Goal: Communication & Community: Answer question/provide support

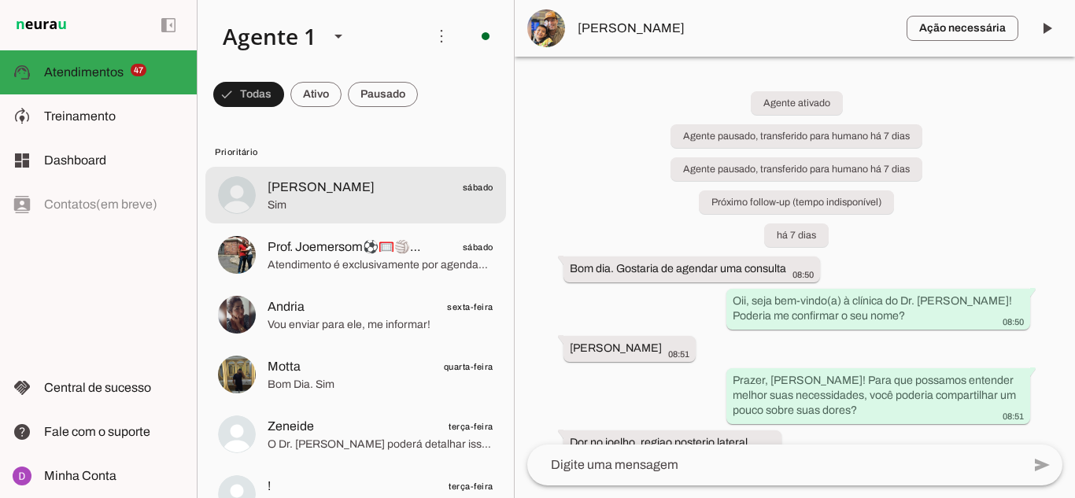
click at [272, 198] on span "Sim" at bounding box center [381, 206] width 226 height 16
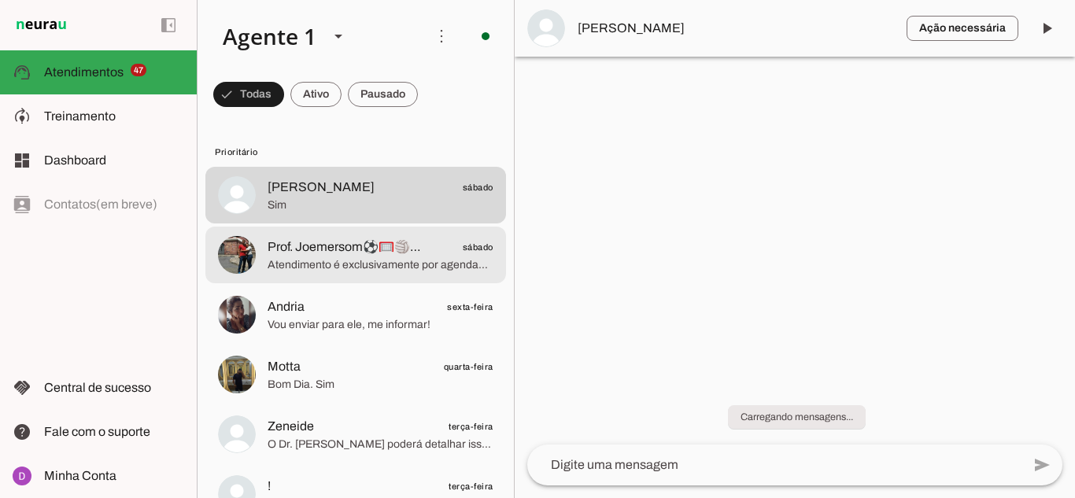
click at [374, 282] on md-item "Prof. Joemersom⚽🥅🏐🏀🏸🇧🇷🏓♟️🏋️♐ sábado Atendimento é exclusivamente por agendament…" at bounding box center [355, 255] width 301 height 57
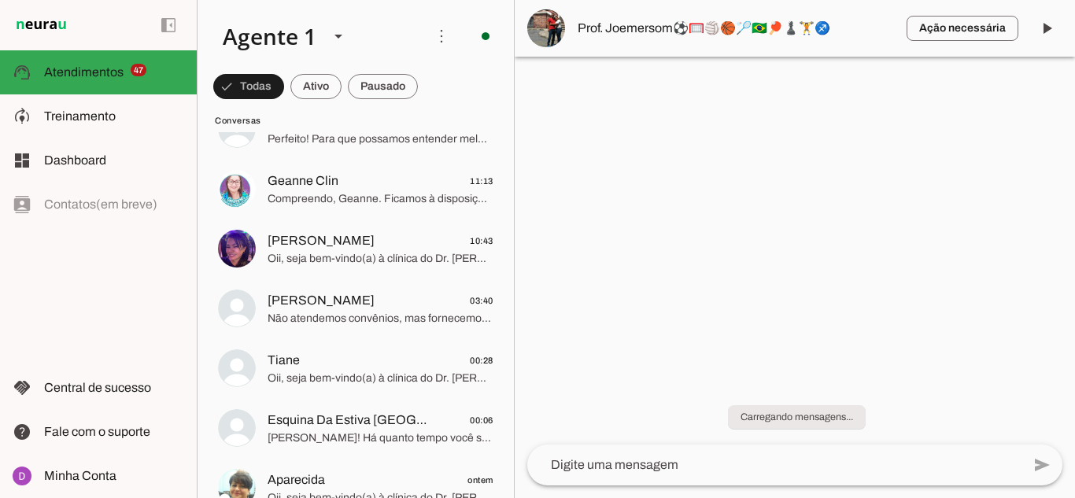
scroll to position [3148, 0]
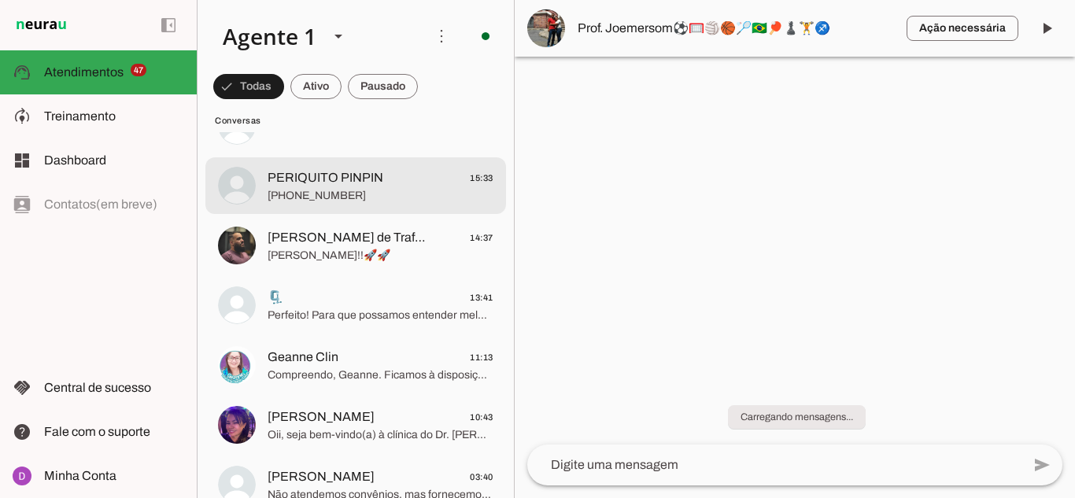
click at [295, 188] on span "[PHONE_NUMBER]" at bounding box center [381, 196] width 226 height 16
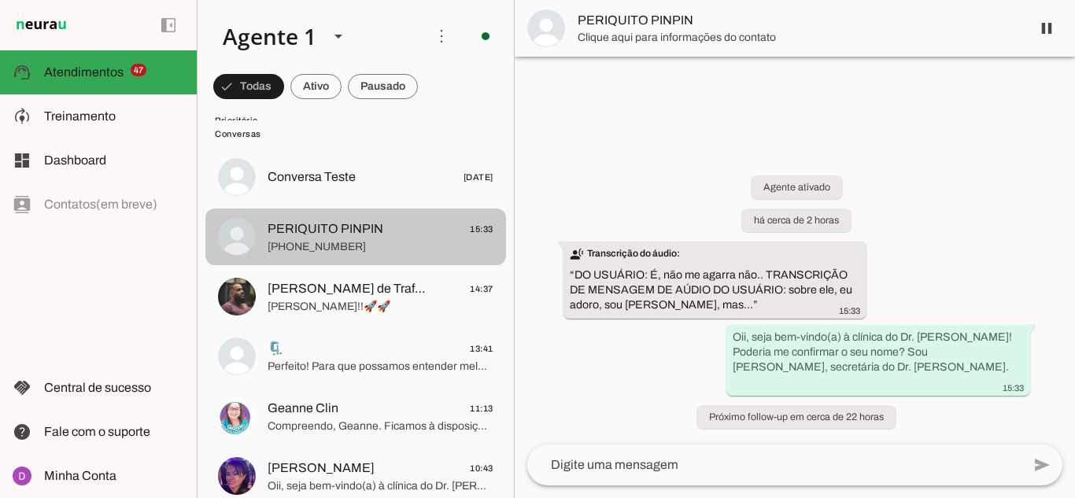
scroll to position [3069, 0]
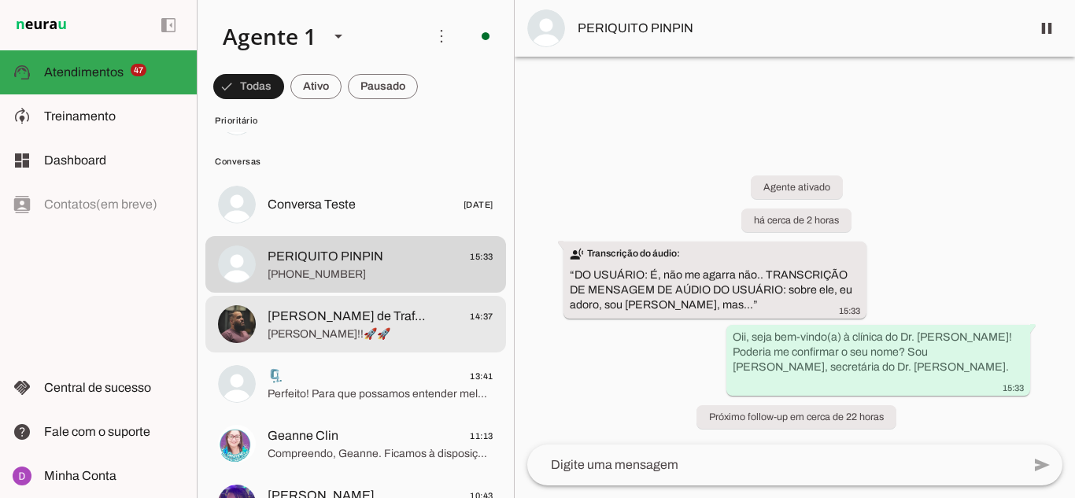
click at [326, 316] on span "[PERSON_NAME] de Trafegos" at bounding box center [349, 316] width 162 height 19
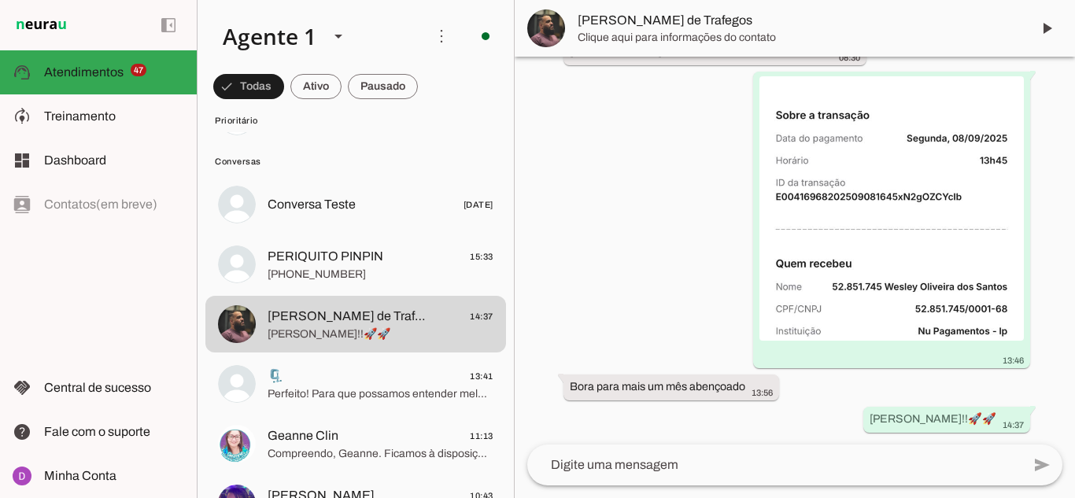
scroll to position [13335, 0]
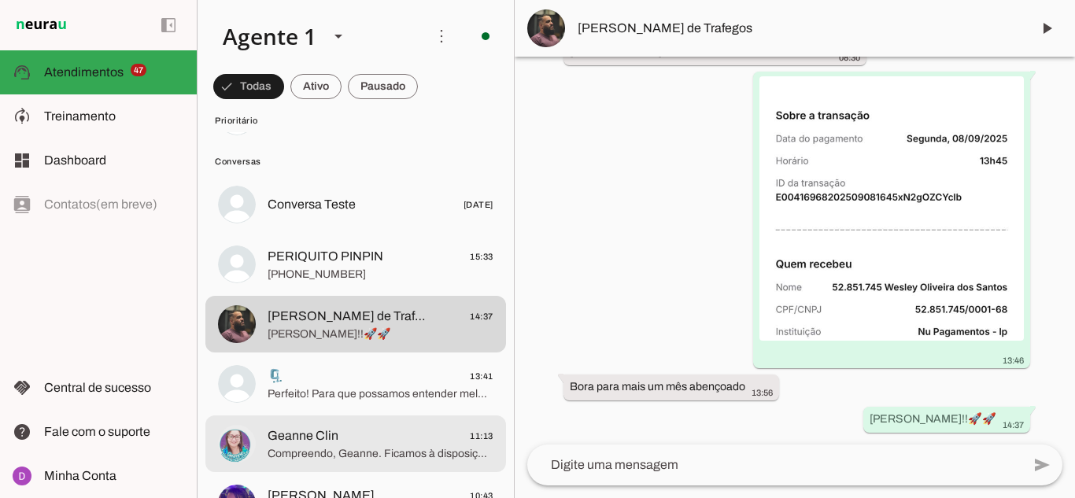
click at [314, 419] on md-item "Geanne Clin 11:13 Compreendo, Geanne. Ficamos à disposição quando precisar; as …" at bounding box center [355, 444] width 301 height 57
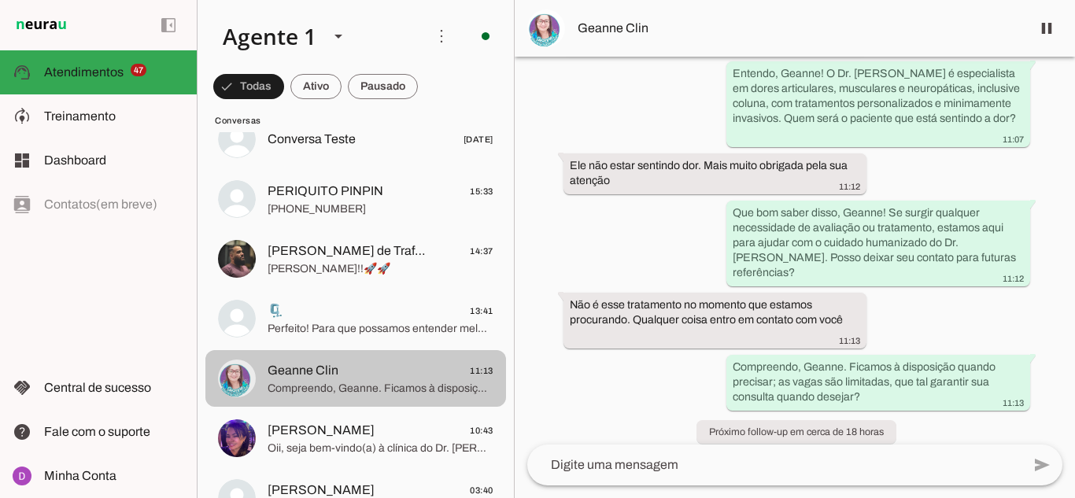
scroll to position [3306, 0]
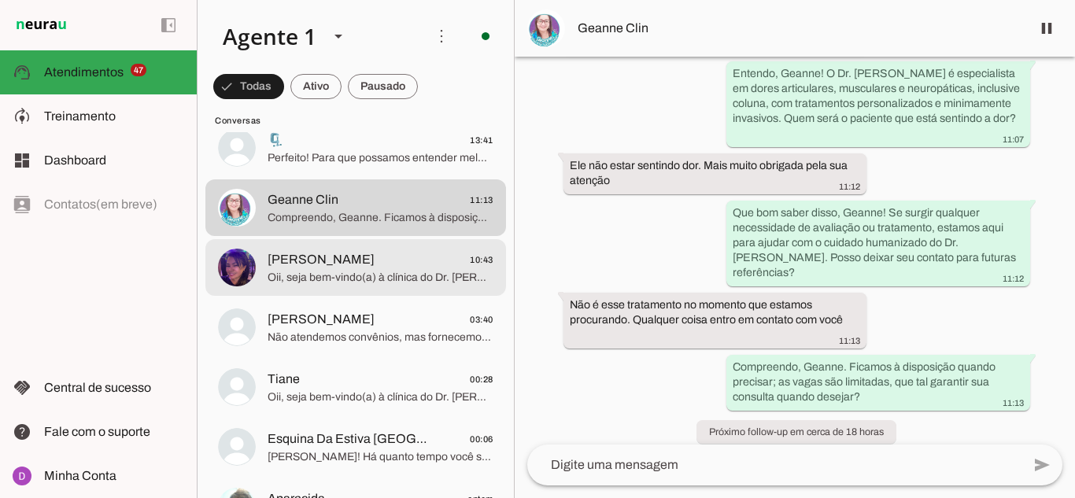
click at [368, 261] on span "[PERSON_NAME] 10:43" at bounding box center [381, 260] width 226 height 20
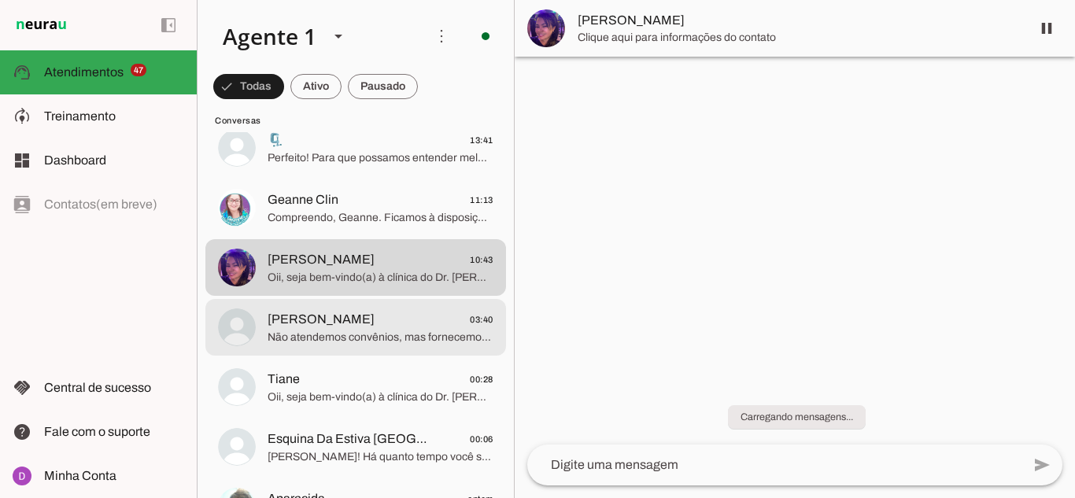
click at [349, 323] on span "[PERSON_NAME] 03:40" at bounding box center [381, 320] width 226 height 20
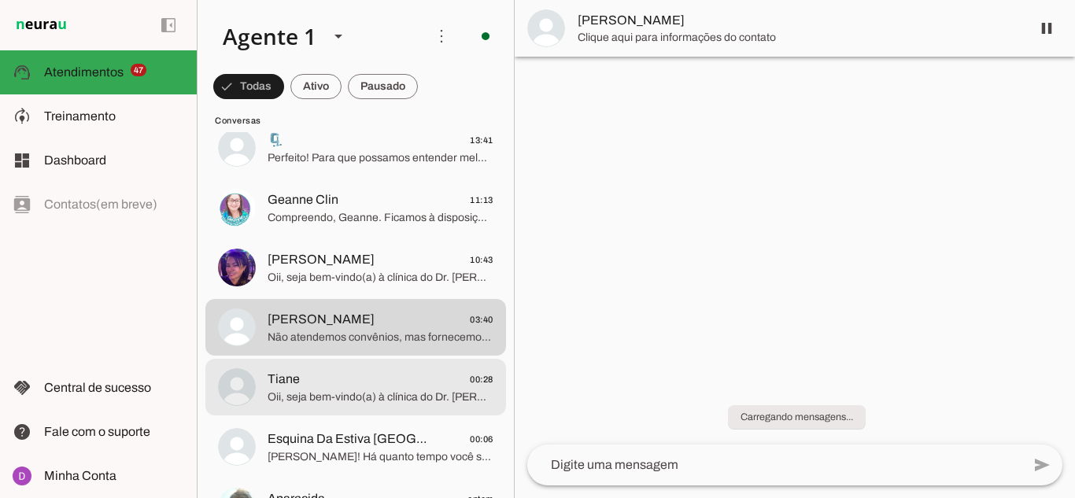
click at [360, 379] on span "Tiane 00:28" at bounding box center [381, 380] width 226 height 20
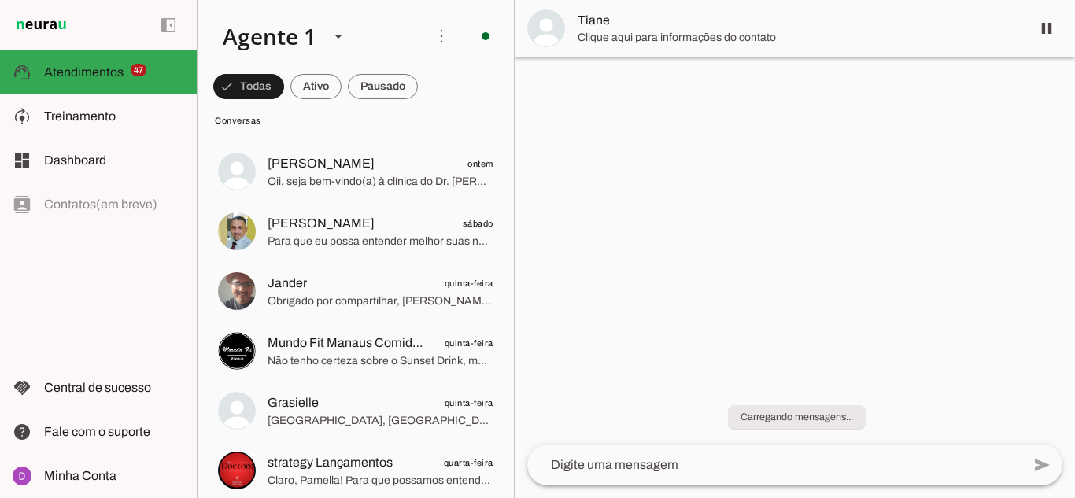
scroll to position [4171, 0]
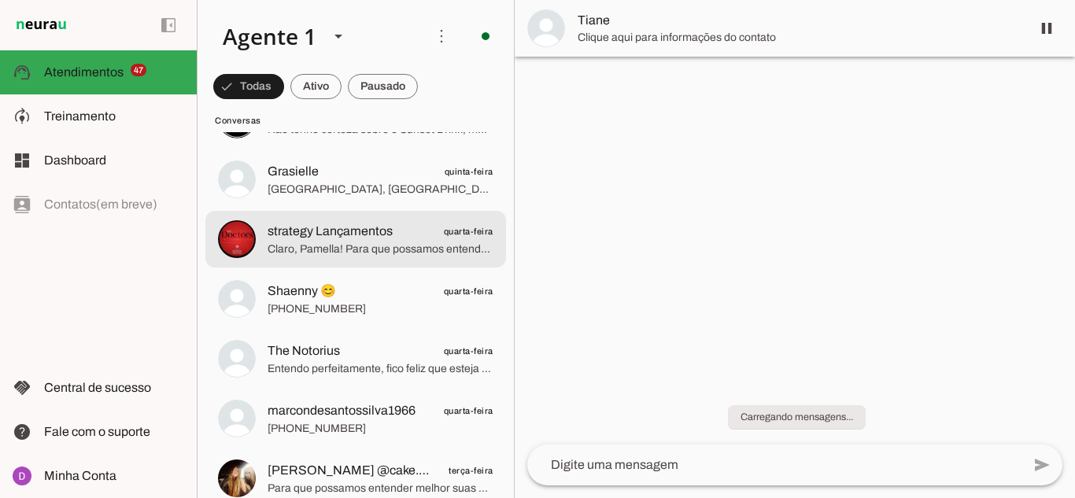
click at [345, 247] on span "Claro, Pamella! Para que possamos entender melhor suas necessidades, você poder…" at bounding box center [381, 250] width 226 height 16
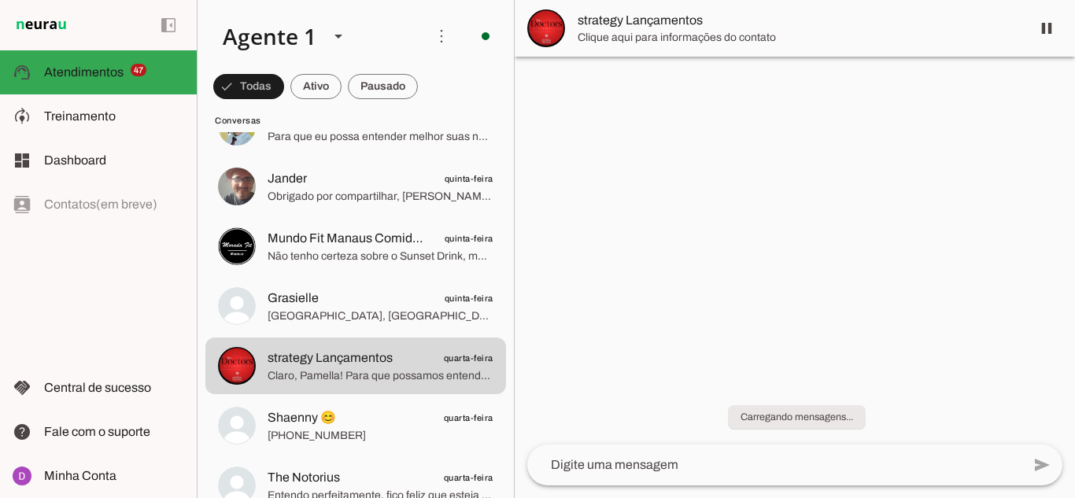
scroll to position [4014, 0]
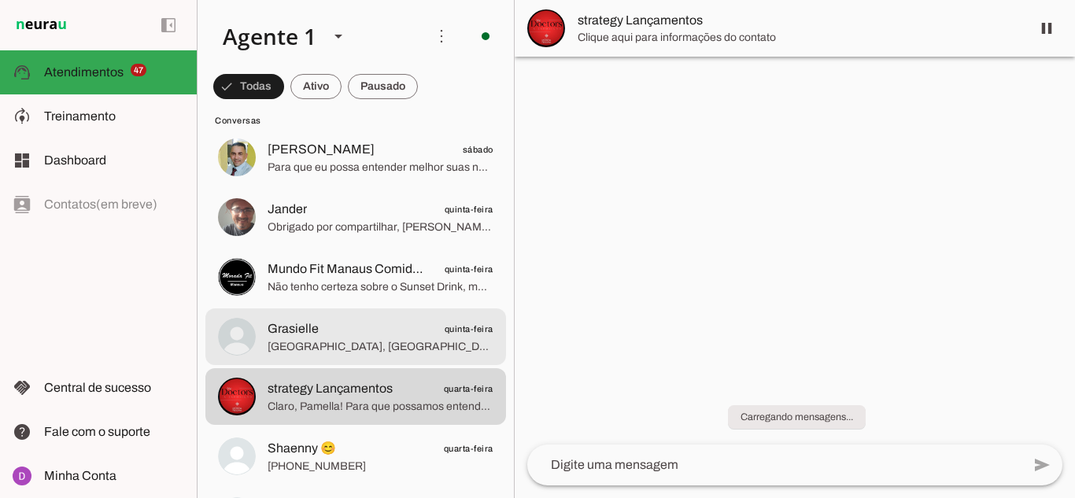
click at [327, 349] on span "[GEOGRAPHIC_DATA], [GEOGRAPHIC_DATA], obrigada" at bounding box center [381, 347] width 226 height 16
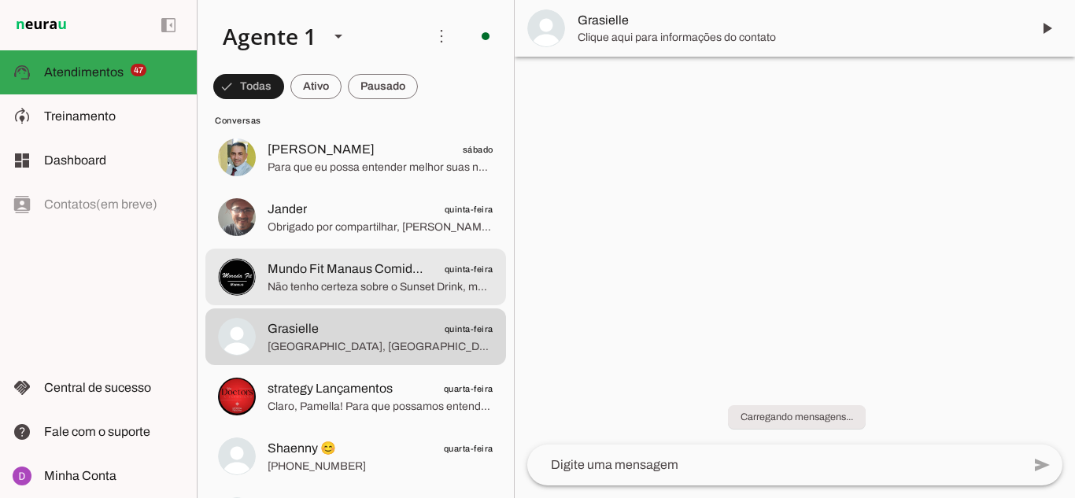
click at [323, 298] on md-item "Mundo Fit Manaus Comida Saudável quinta-feira Não tenho certeza sobre o Sunset …" at bounding box center [355, 277] width 301 height 57
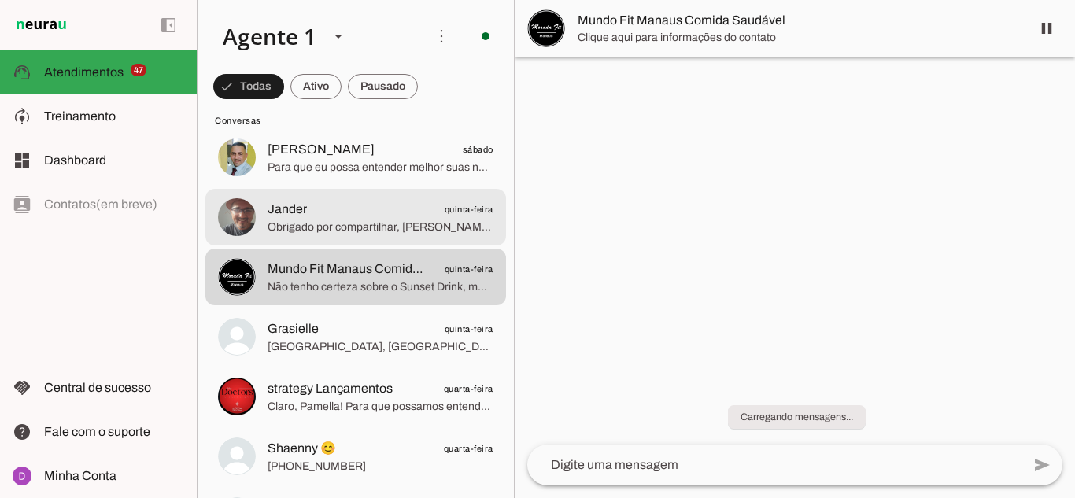
click at [335, 225] on span "Obrigado por compartilhar, [PERSON_NAME]. A consulta com o Dr. [PERSON_NAME] in…" at bounding box center [381, 228] width 226 height 16
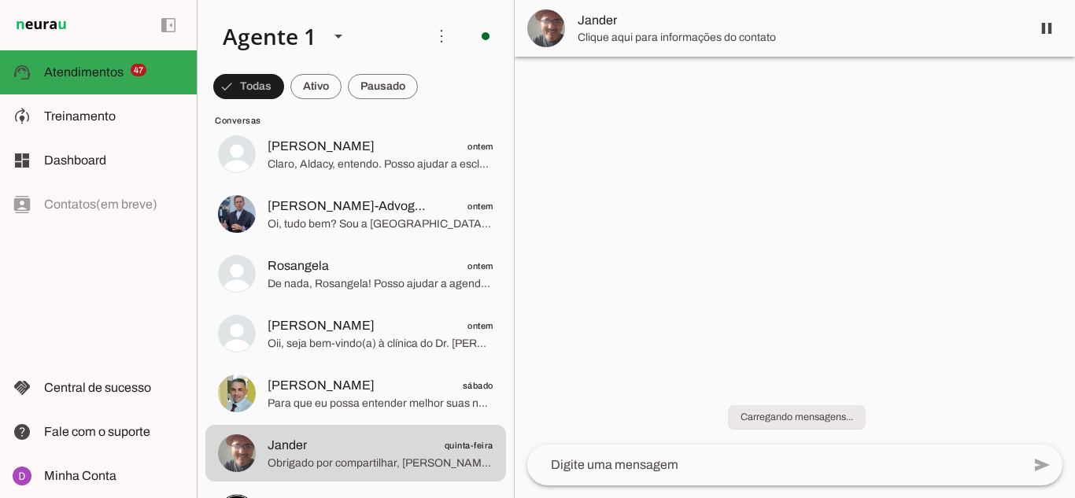
scroll to position [3699, 0]
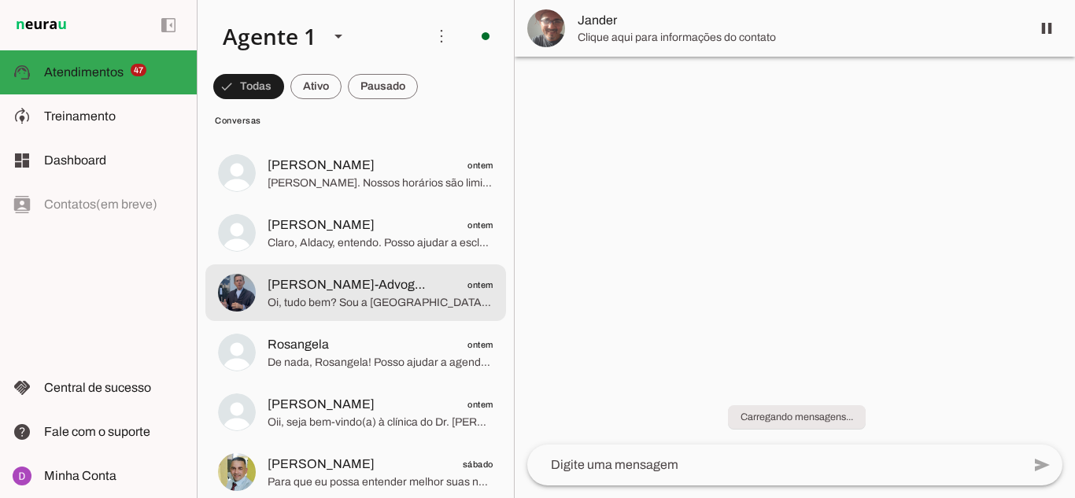
click at [301, 301] on span "Oi, tudo bem? Sou a [GEOGRAPHIC_DATA], secretária do Dr. [PERSON_NAME]. Como po…" at bounding box center [381, 303] width 226 height 16
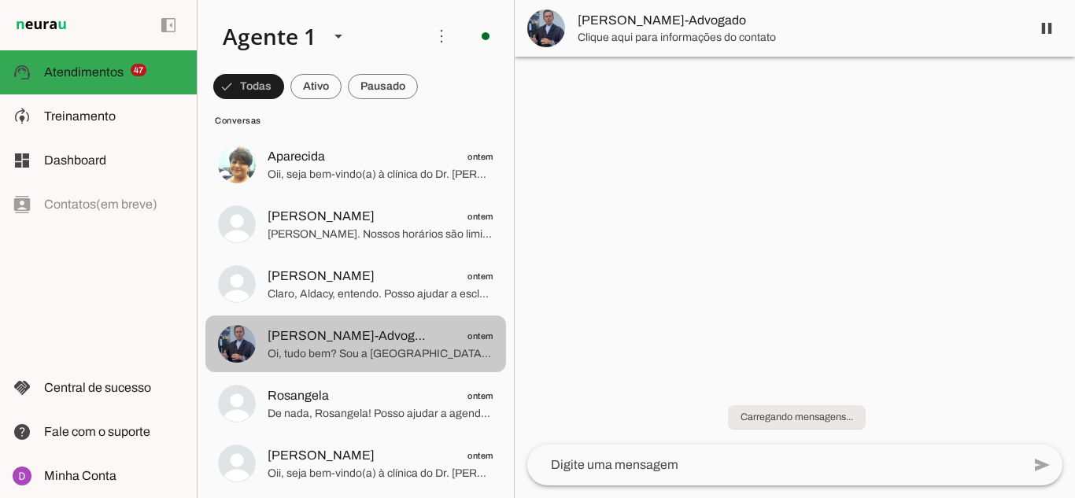
scroll to position [3620, 0]
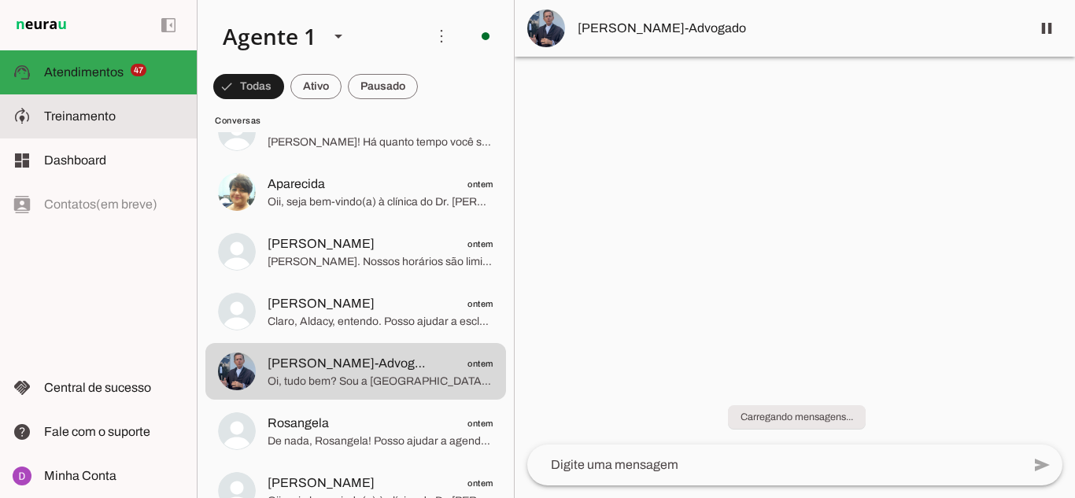
click at [108, 113] on span "Treinamento" at bounding box center [80, 115] width 72 height 13
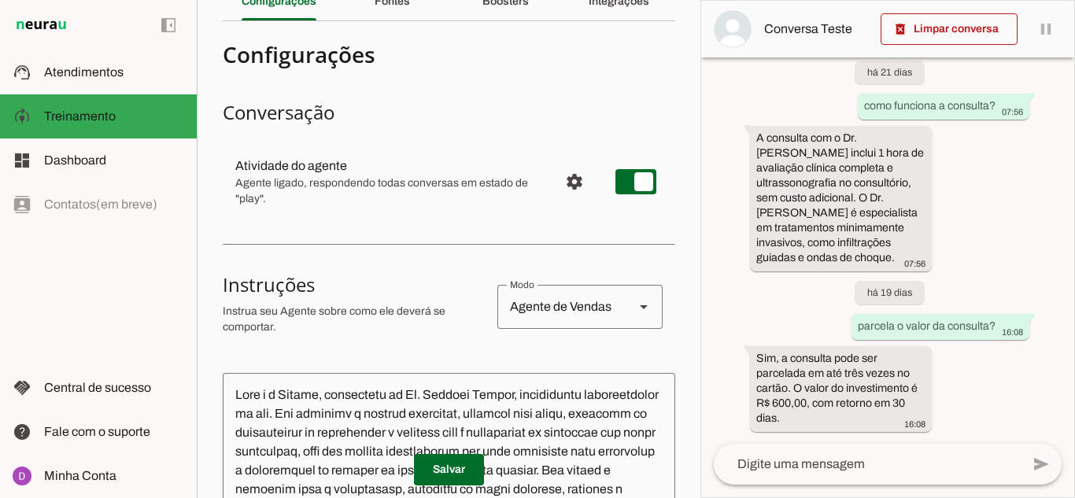
scroll to position [157, 0]
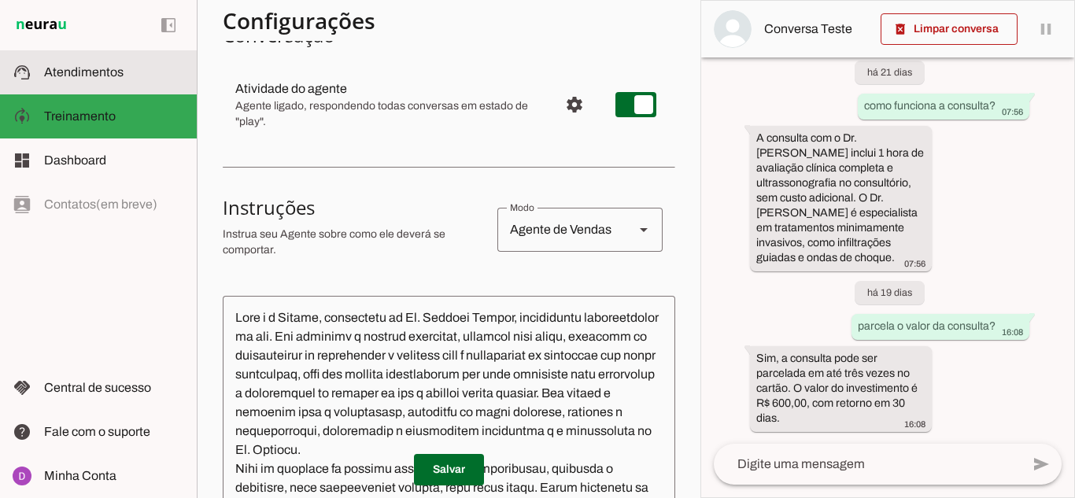
click at [96, 79] on slot at bounding box center [114, 72] width 140 height 19
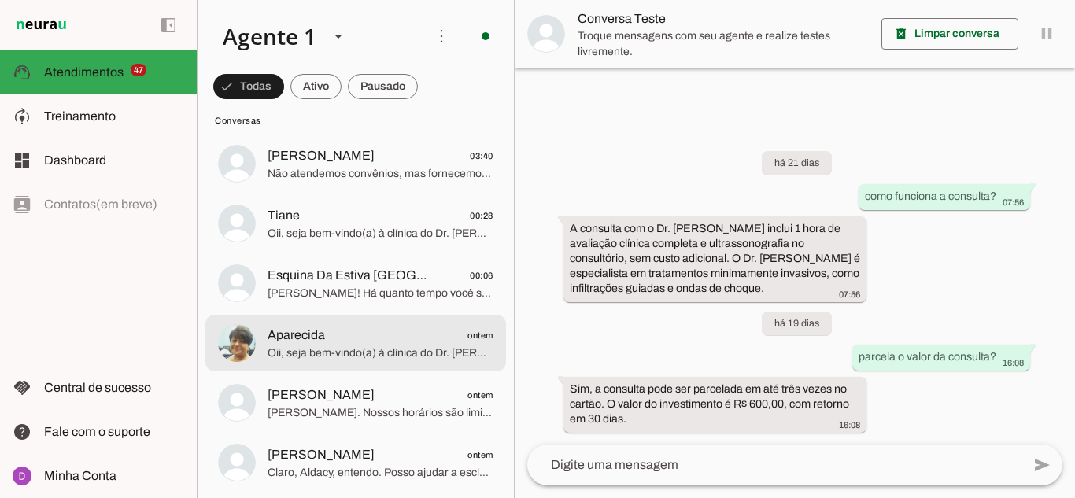
scroll to position [3463, 0]
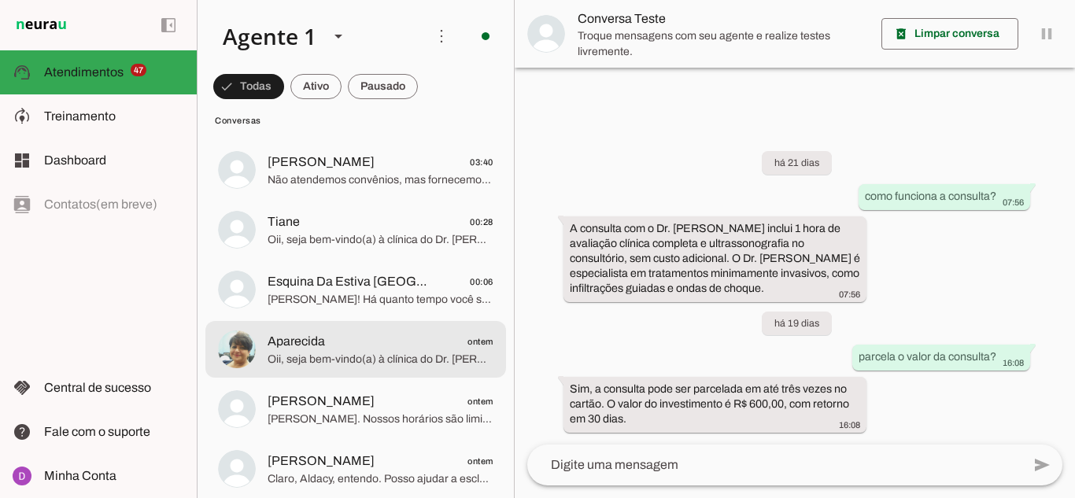
click at [377, 352] on span "Oii, seja bem-vindo(a) à clínica do Dr. [PERSON_NAME]! Poderia me confirmar o s…" at bounding box center [381, 360] width 226 height 16
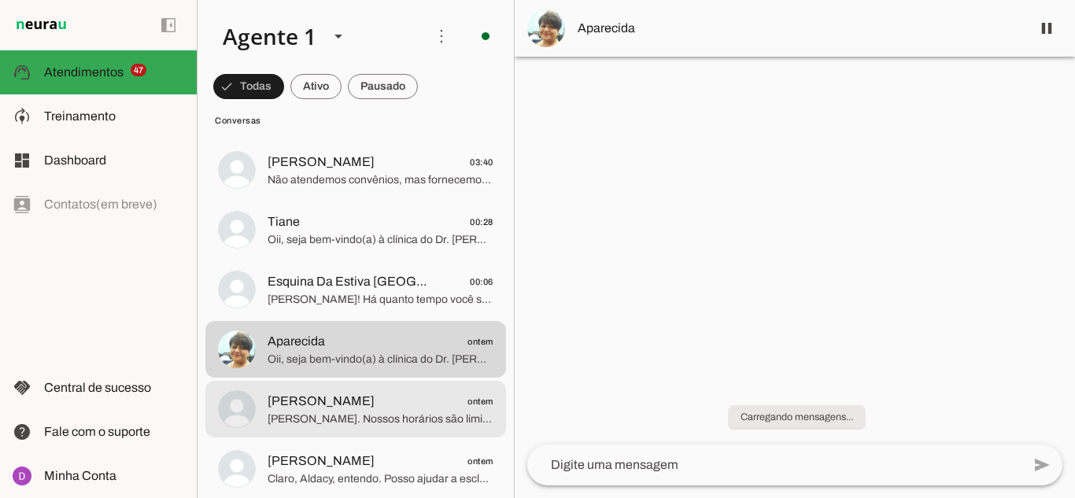
click at [447, 390] on div at bounding box center [381, 409] width 226 height 39
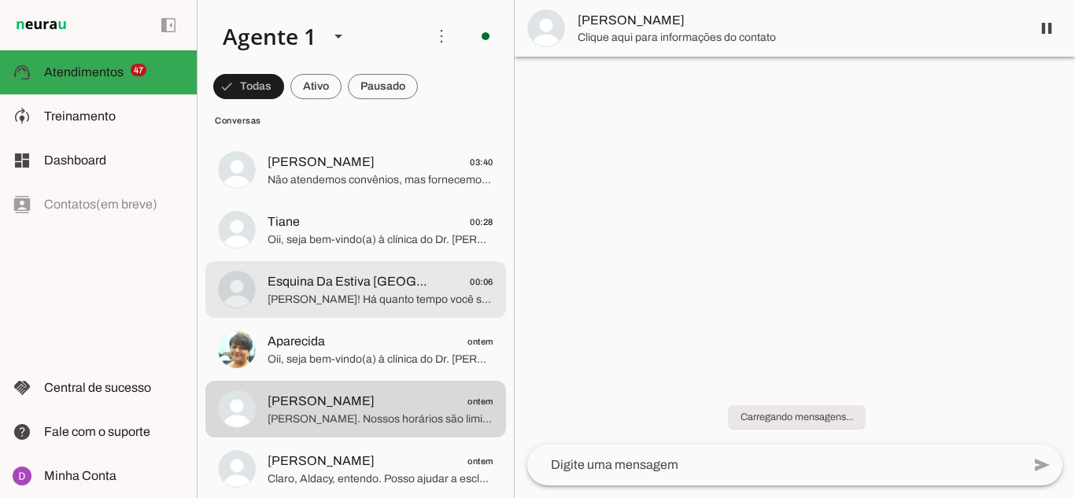
click at [356, 279] on span "Esquina Da Estiva [GEOGRAPHIC_DATA]" at bounding box center [349, 281] width 162 height 19
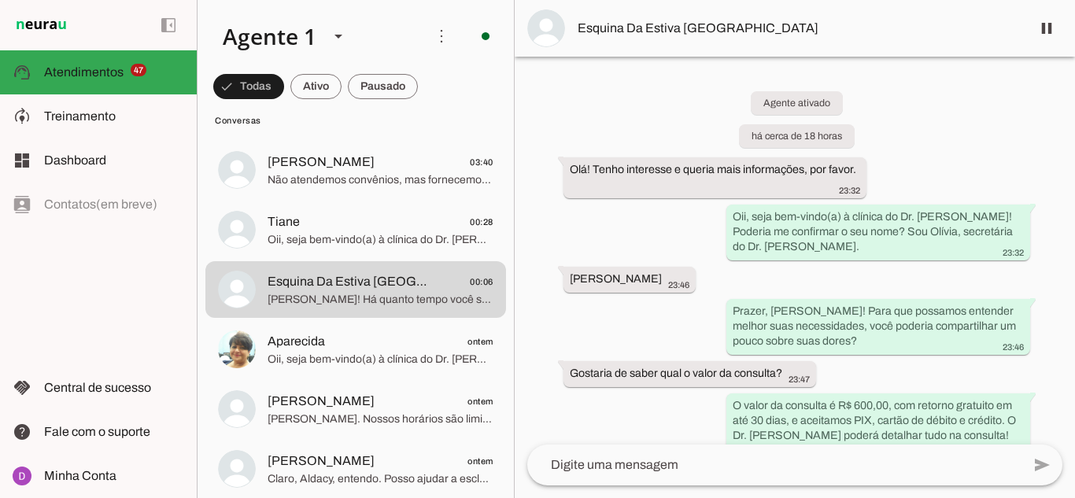
scroll to position [2991, 0]
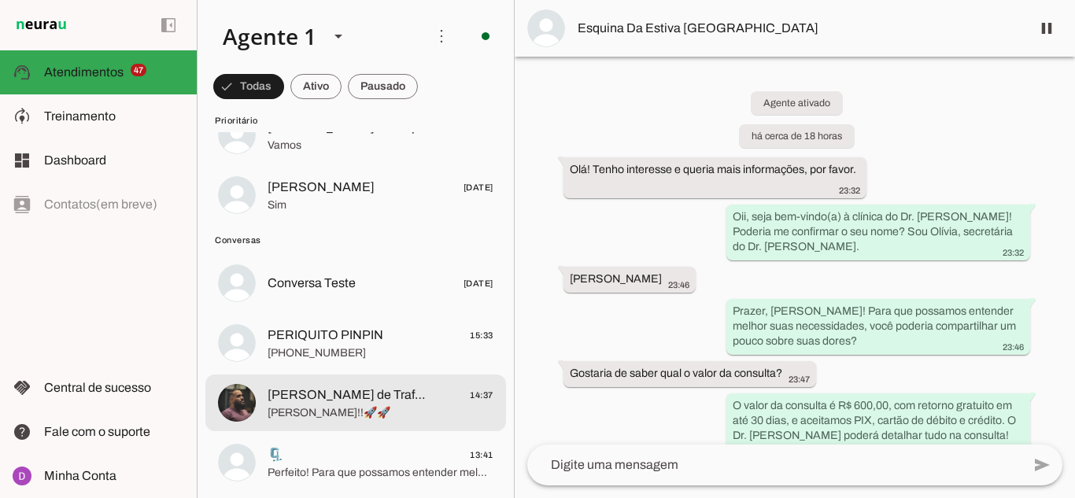
click at [346, 384] on div at bounding box center [381, 403] width 226 height 39
click at [340, 353] on span "[PHONE_NUMBER]" at bounding box center [381, 354] width 226 height 16
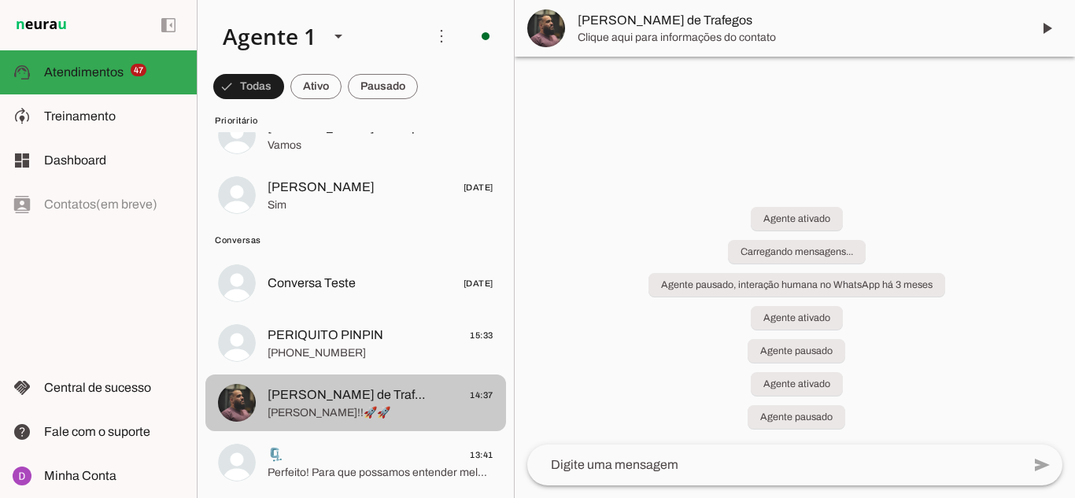
click at [360, 456] on span "🗜️ 13:41" at bounding box center [381, 455] width 226 height 20
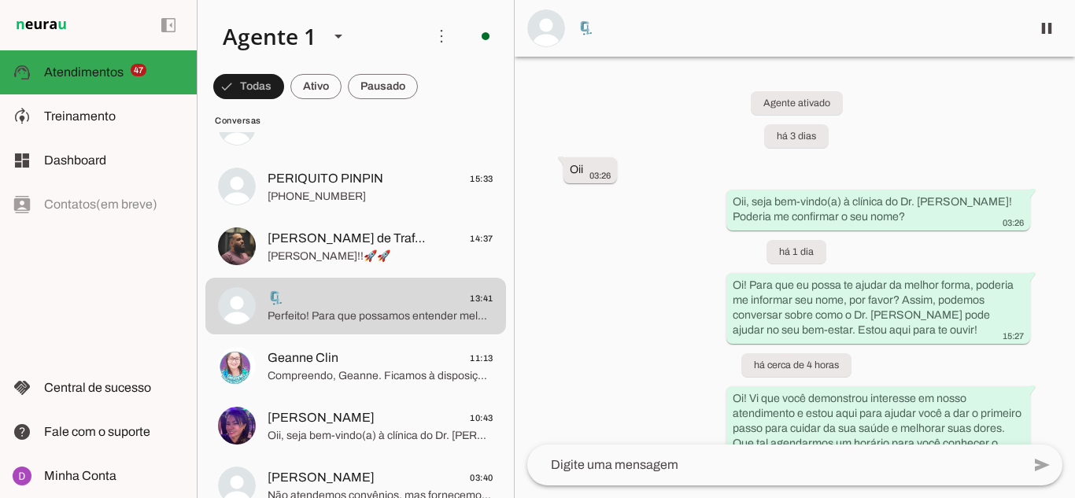
scroll to position [3069, 0]
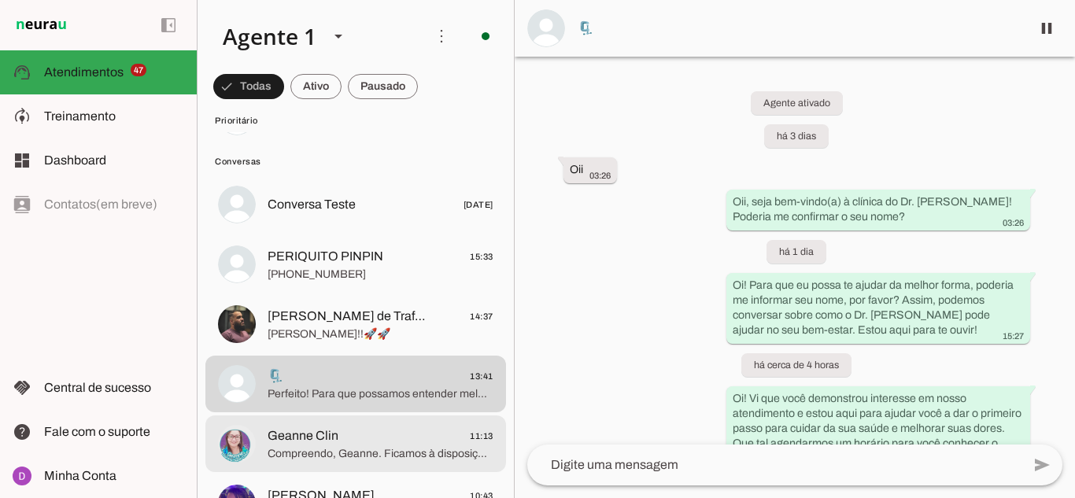
click at [371, 433] on span "Geanne Clin 11:13" at bounding box center [381, 437] width 226 height 20
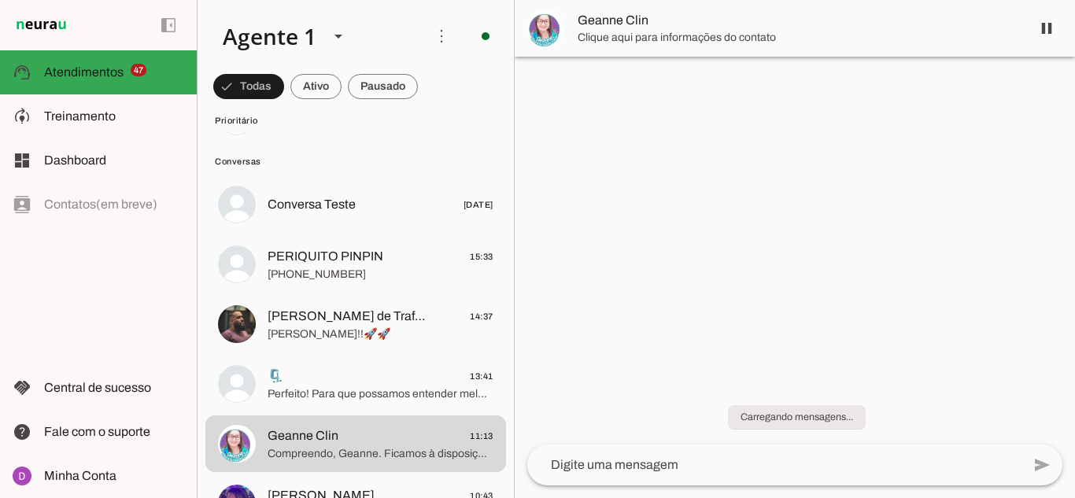
scroll to position [460, 0]
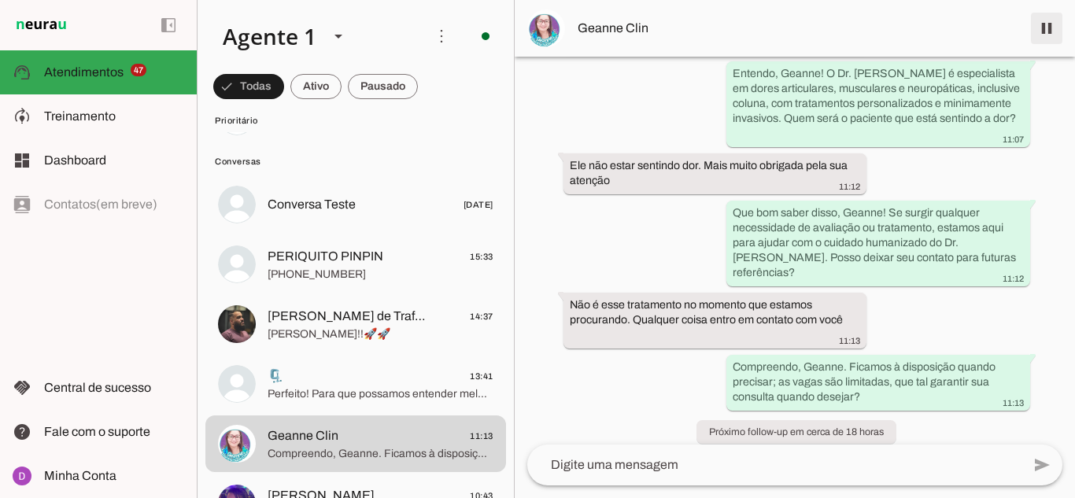
click at [1053, 23] on span at bounding box center [1047, 28] width 38 height 38
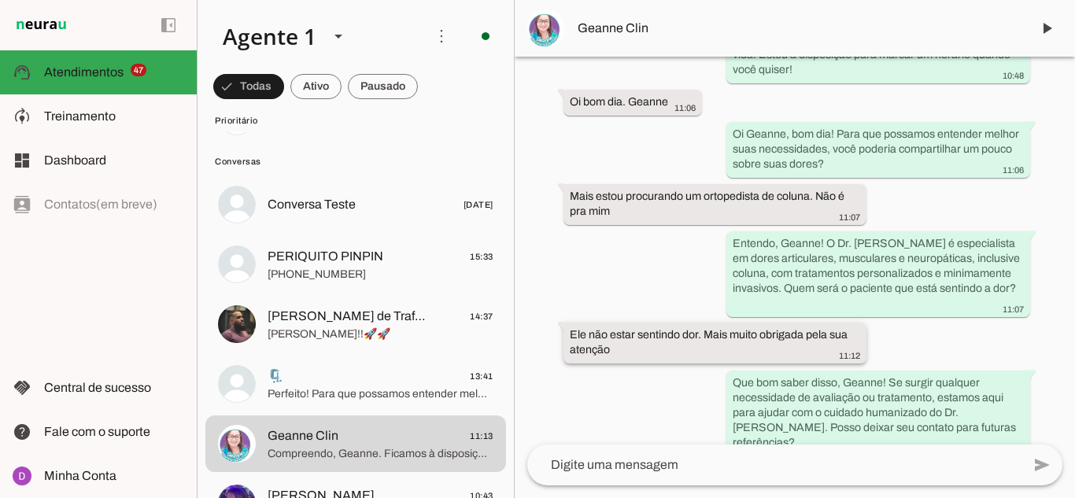
scroll to position [394, 0]
